Goal: Navigation & Orientation: Find specific page/section

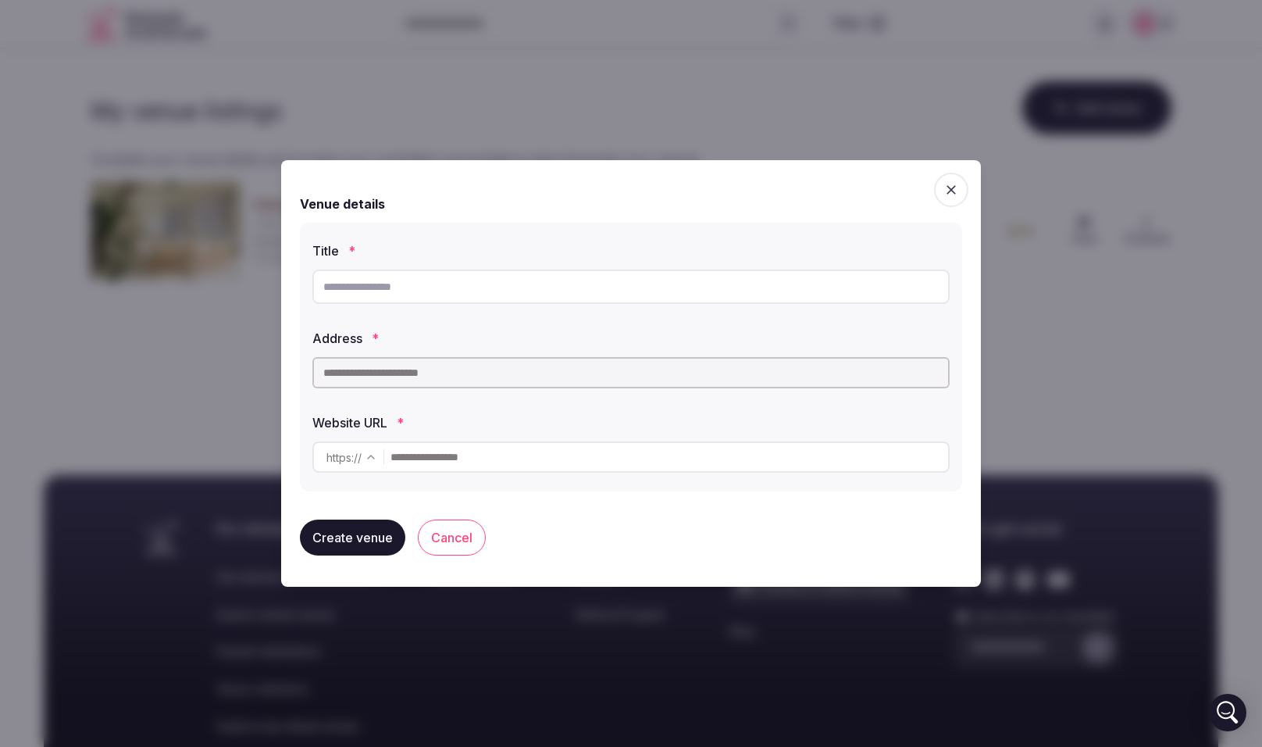
click at [960, 194] on span "button" at bounding box center [951, 190] width 34 height 34
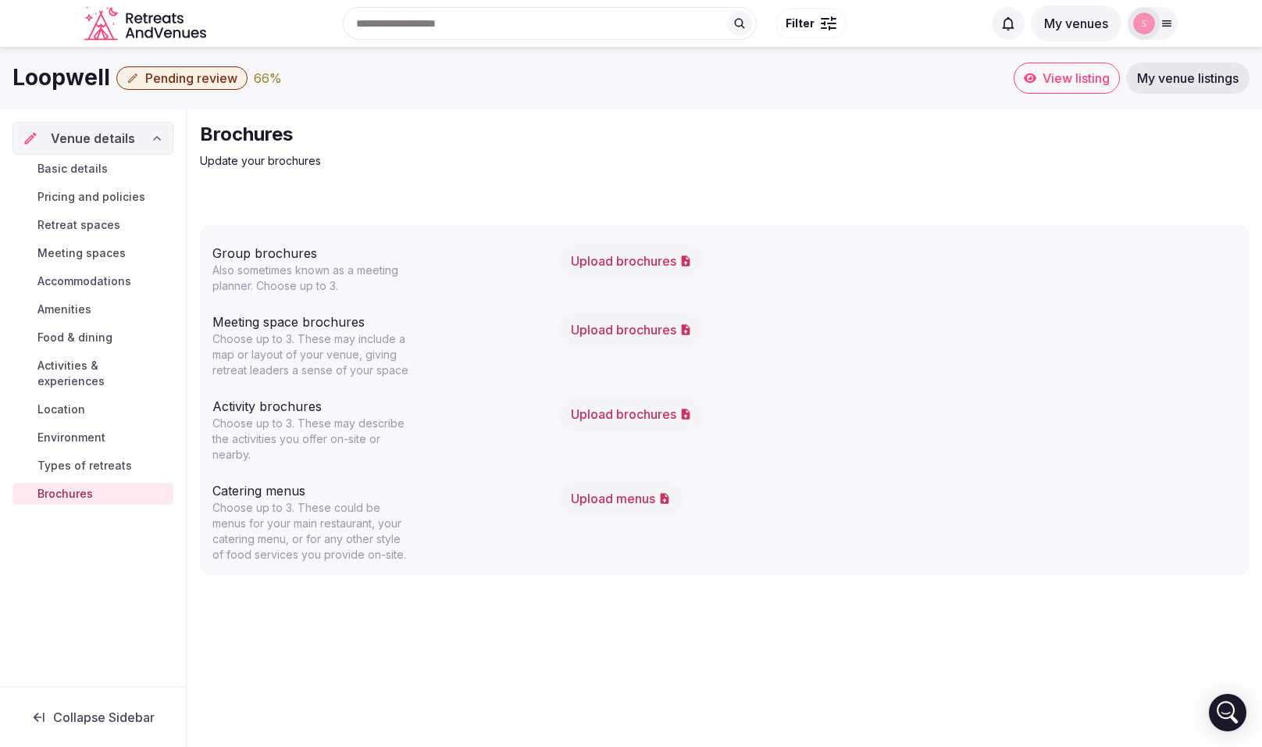
click at [87, 248] on span "Meeting spaces" at bounding box center [81, 253] width 88 height 16
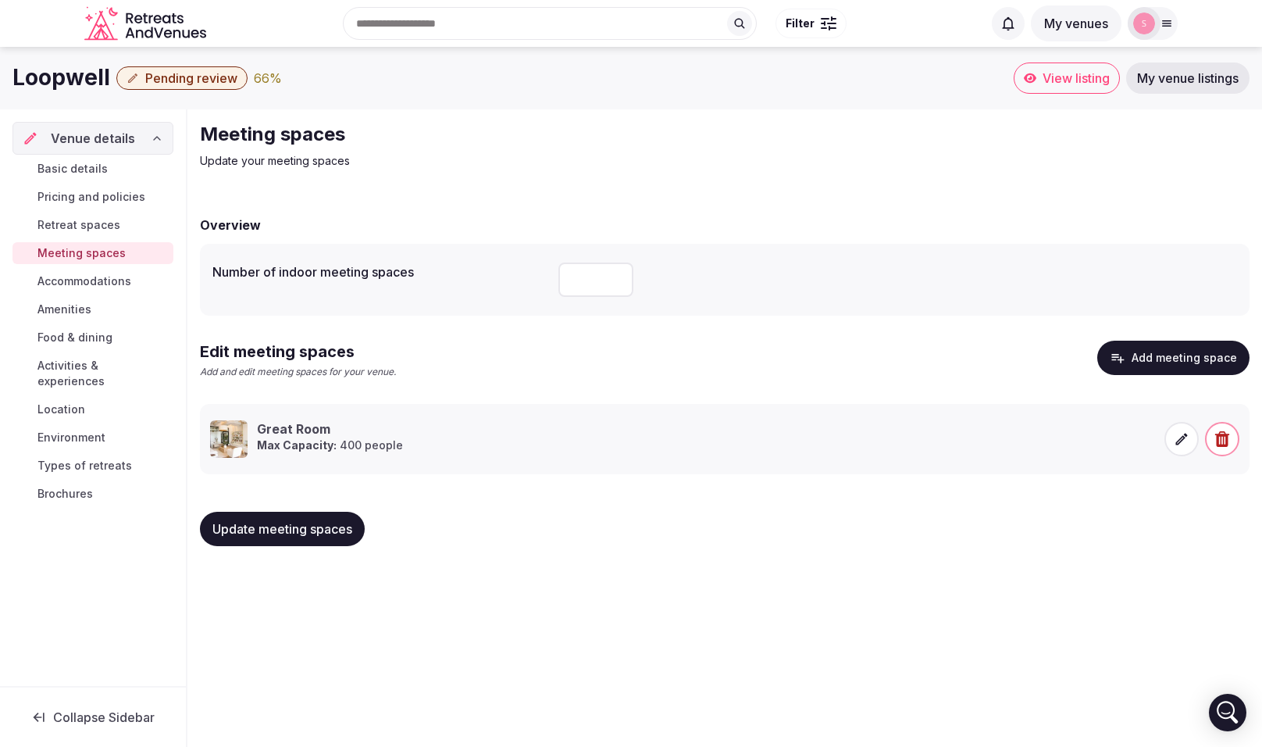
click at [84, 302] on span "Amenities" at bounding box center [64, 310] width 54 height 16
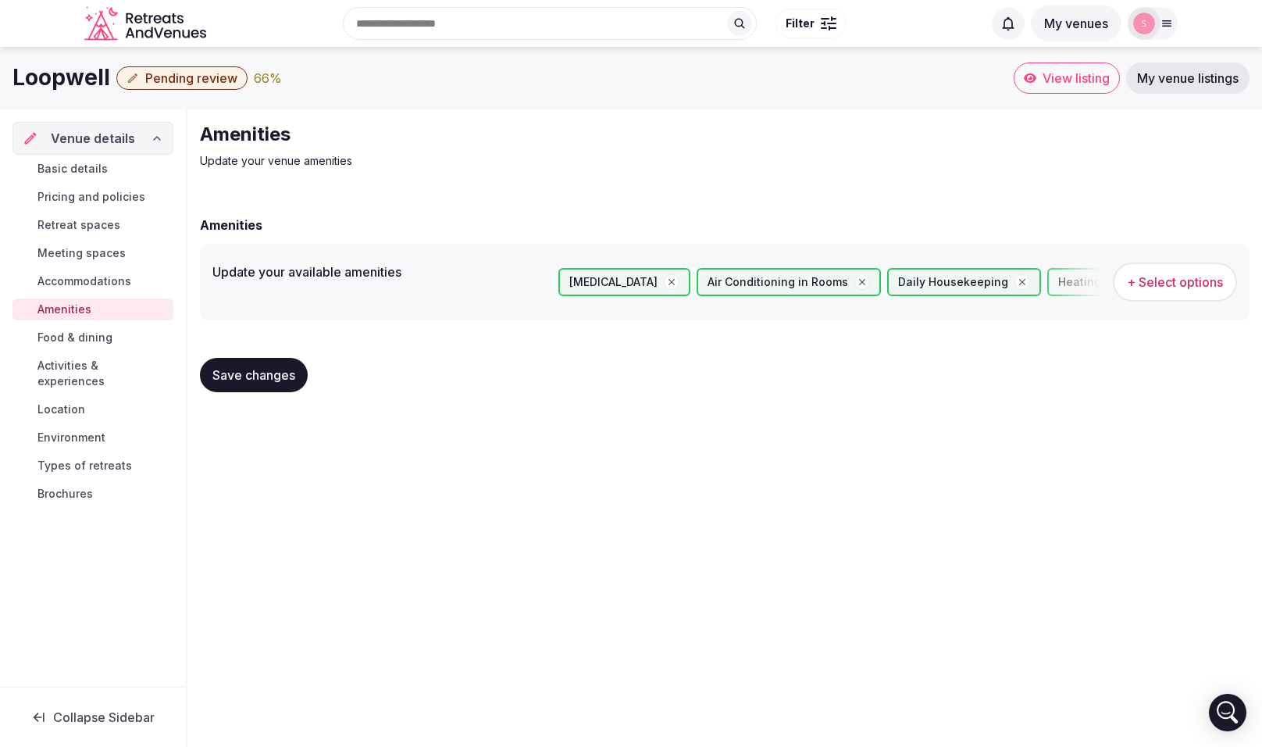
click at [86, 336] on span "Food & dining" at bounding box center [74, 338] width 75 height 16
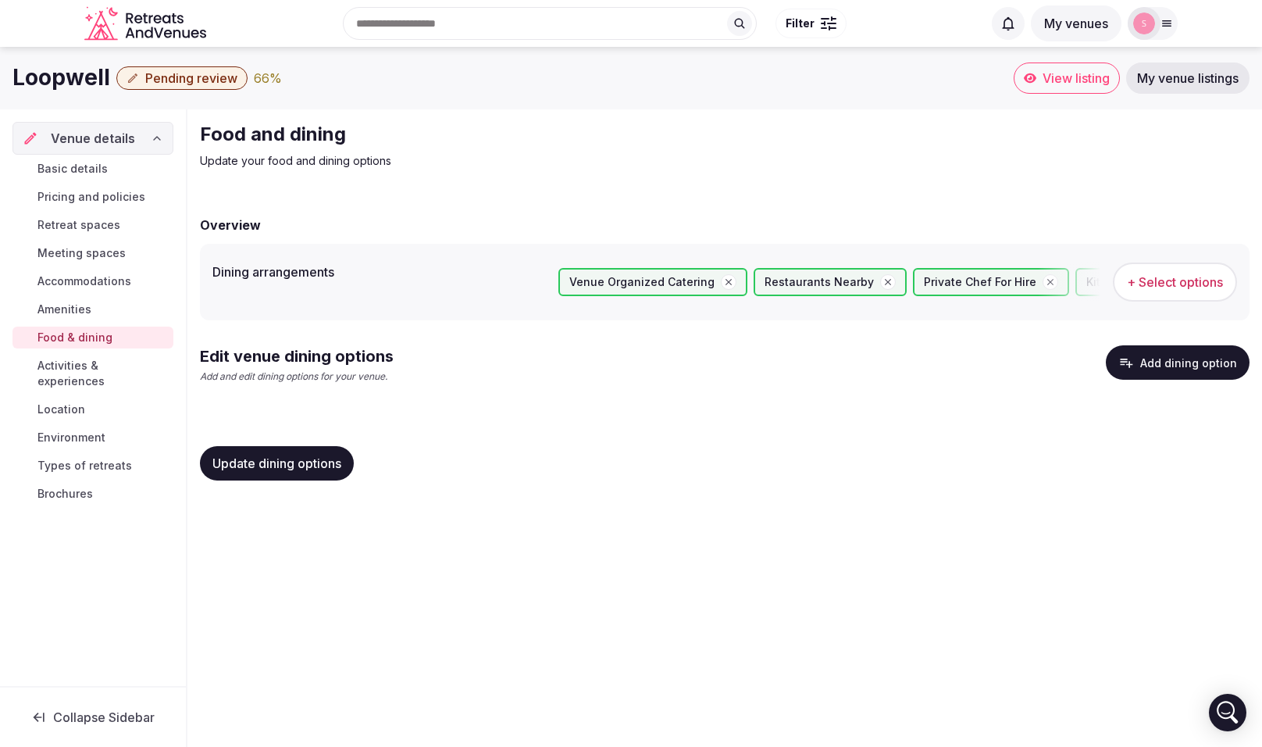
click at [89, 365] on span "Activities & experiences" at bounding box center [102, 373] width 130 height 31
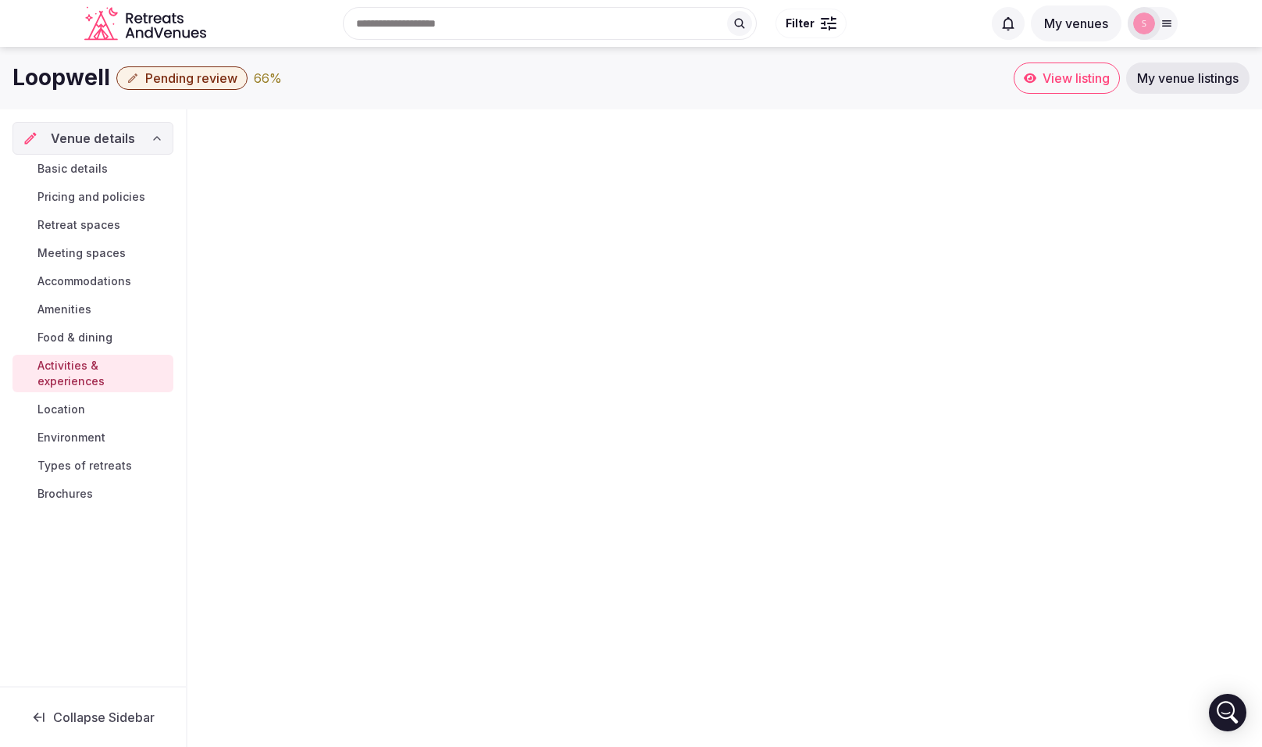
click at [89, 365] on span "Activities & experiences" at bounding box center [102, 373] width 130 height 31
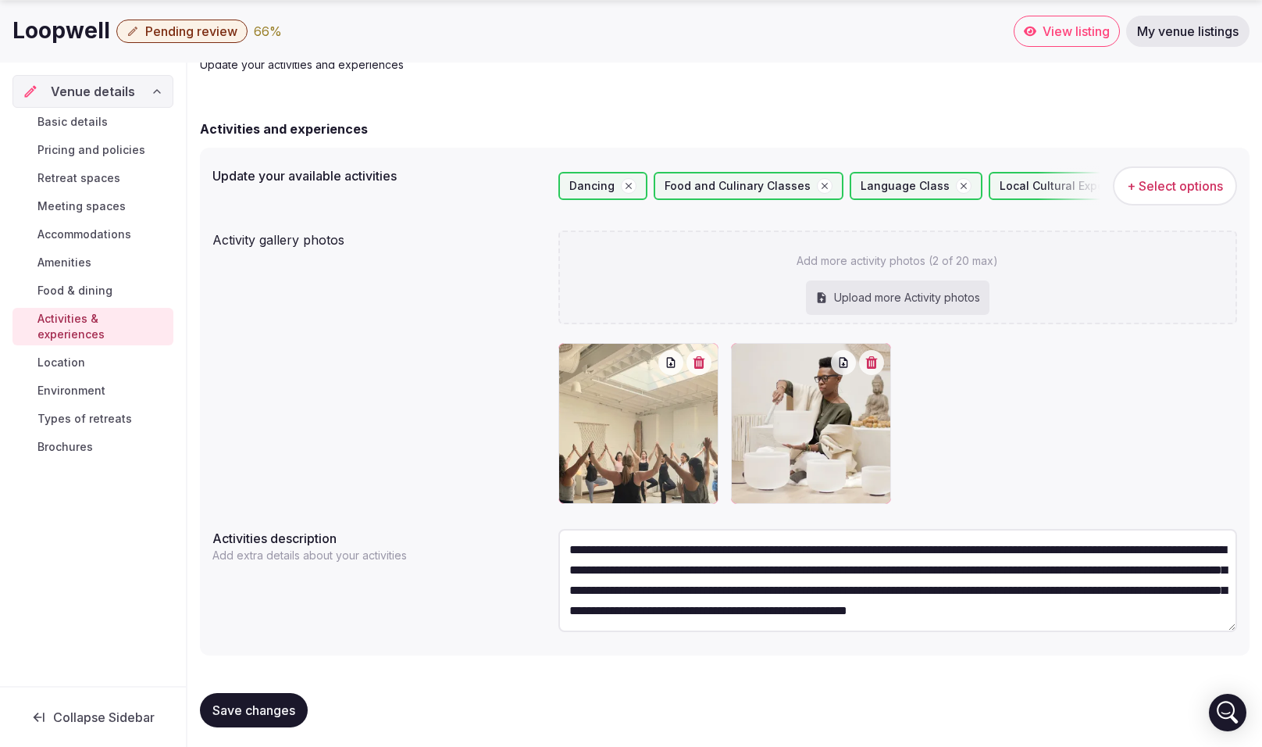
drag, startPoint x: 908, startPoint y: 612, endPoint x: 573, endPoint y: 515, distance: 349.0
click at [573, 515] on div "Update your available activities Dancing Food and Culinary Classes Language Cla…" at bounding box center [725, 402] width 1050 height 508
